Goal: Task Accomplishment & Management: Use online tool/utility

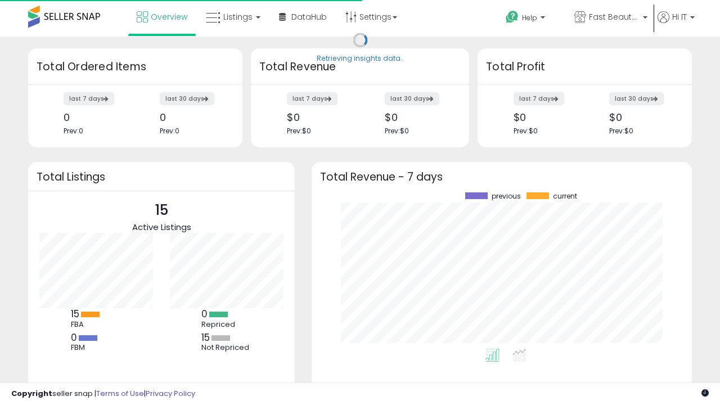
scroll to position [156, 358]
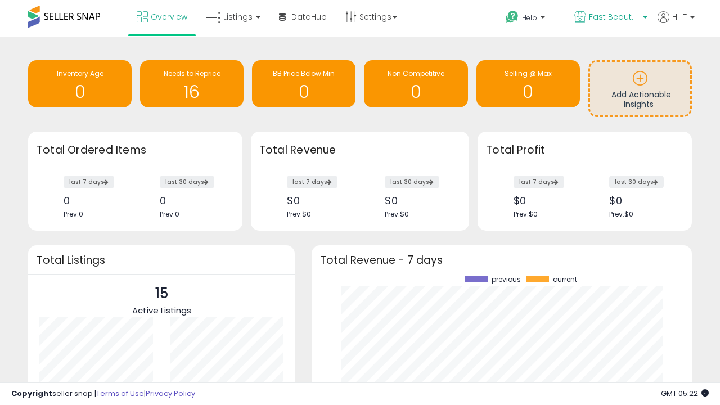
click at [610, 18] on span "Fast Beauty ([GEOGRAPHIC_DATA])" at bounding box center [614, 16] width 51 height 11
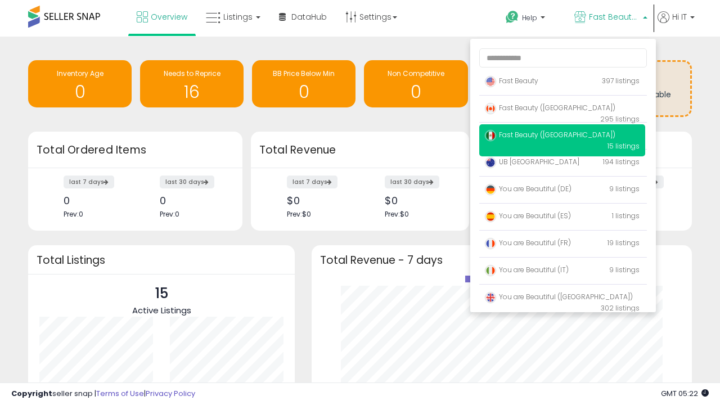
click at [562, 110] on span "Fast Beauty ([GEOGRAPHIC_DATA])" at bounding box center [550, 108] width 131 height 10
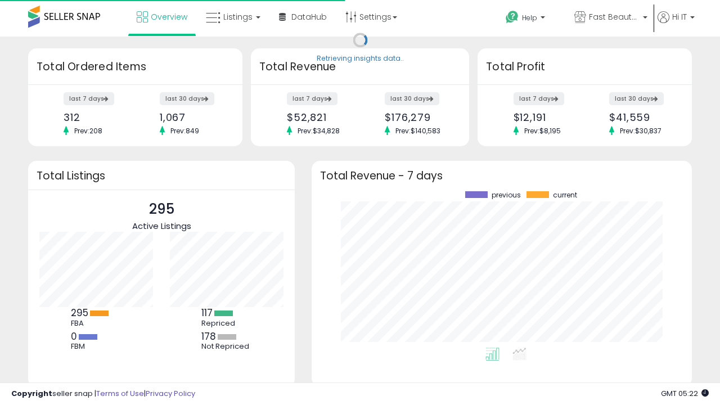
scroll to position [156, 358]
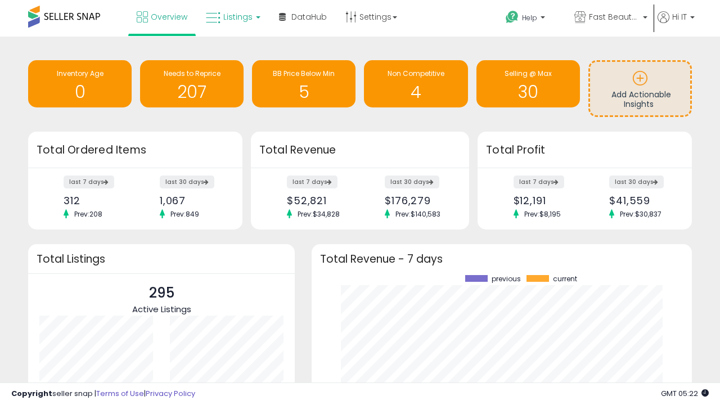
click at [232, 17] on span "Listings" at bounding box center [237, 16] width 29 height 11
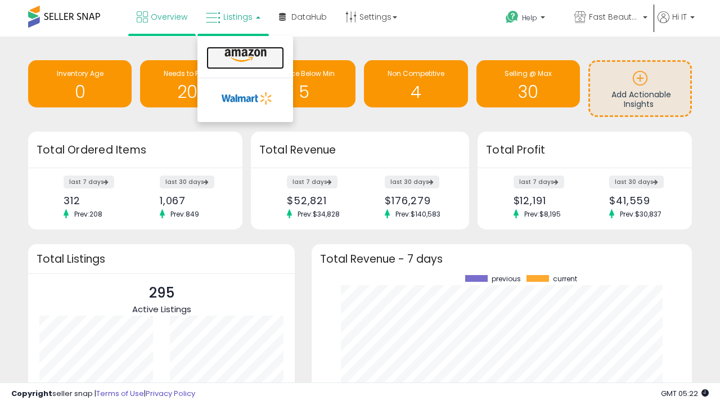
click at [244, 56] on icon at bounding box center [245, 55] width 49 height 15
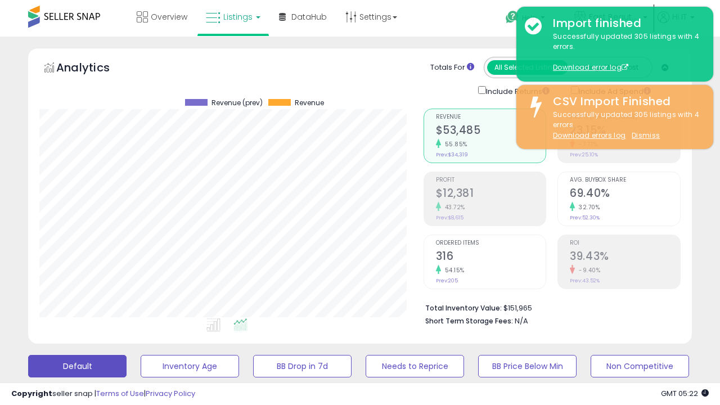
scroll to position [231, 384]
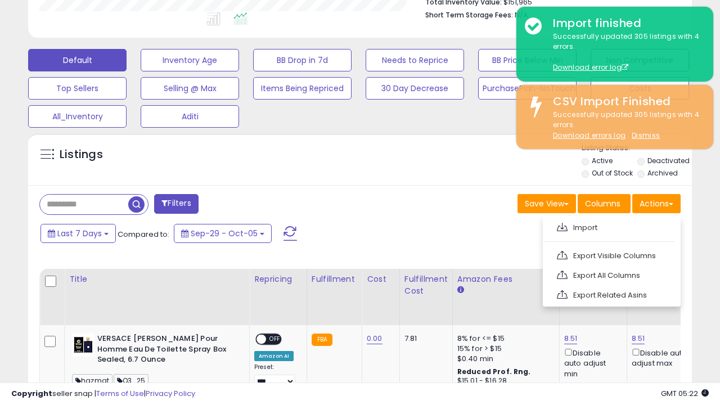
click at [562, 226] on span at bounding box center [562, 227] width 11 height 8
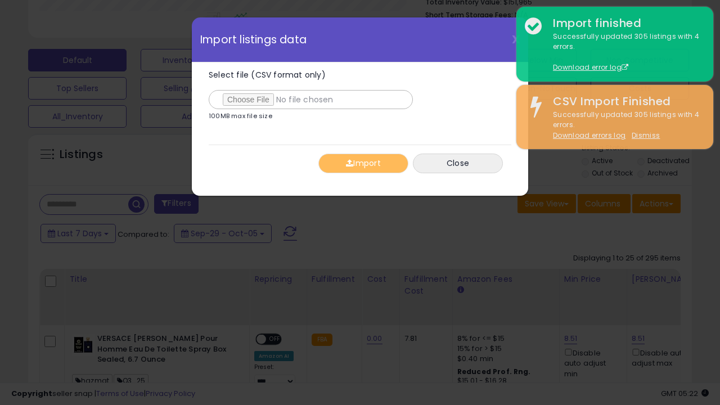
type input "**********"
click at [363, 163] on button "Import" at bounding box center [364, 164] width 90 height 20
